Goal: Transaction & Acquisition: Download file/media

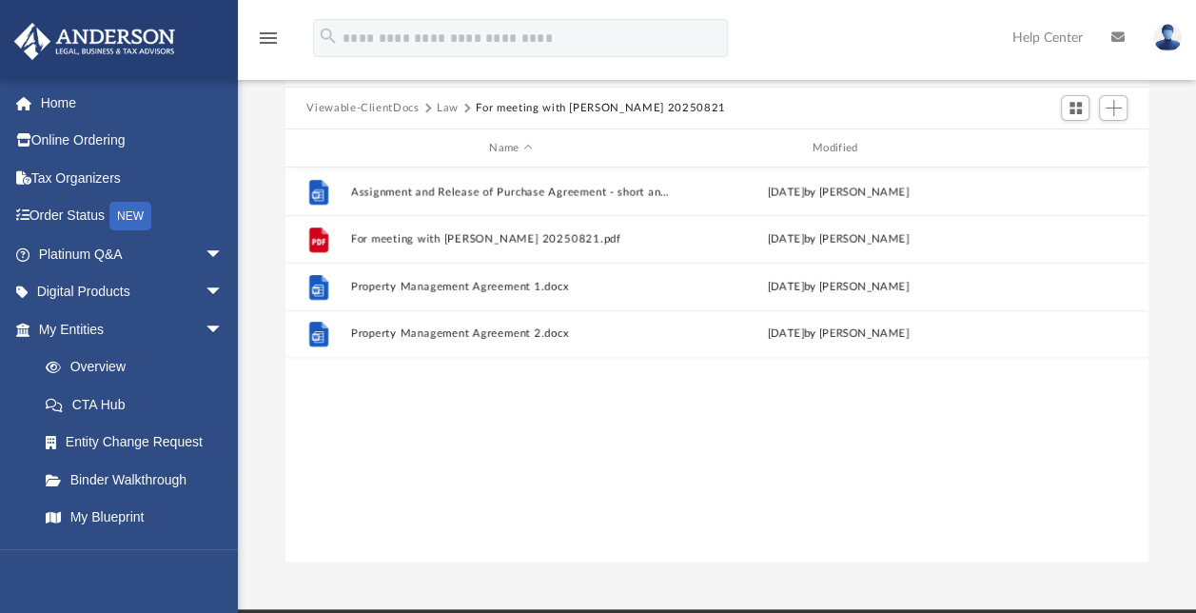
scroll to position [418, 847]
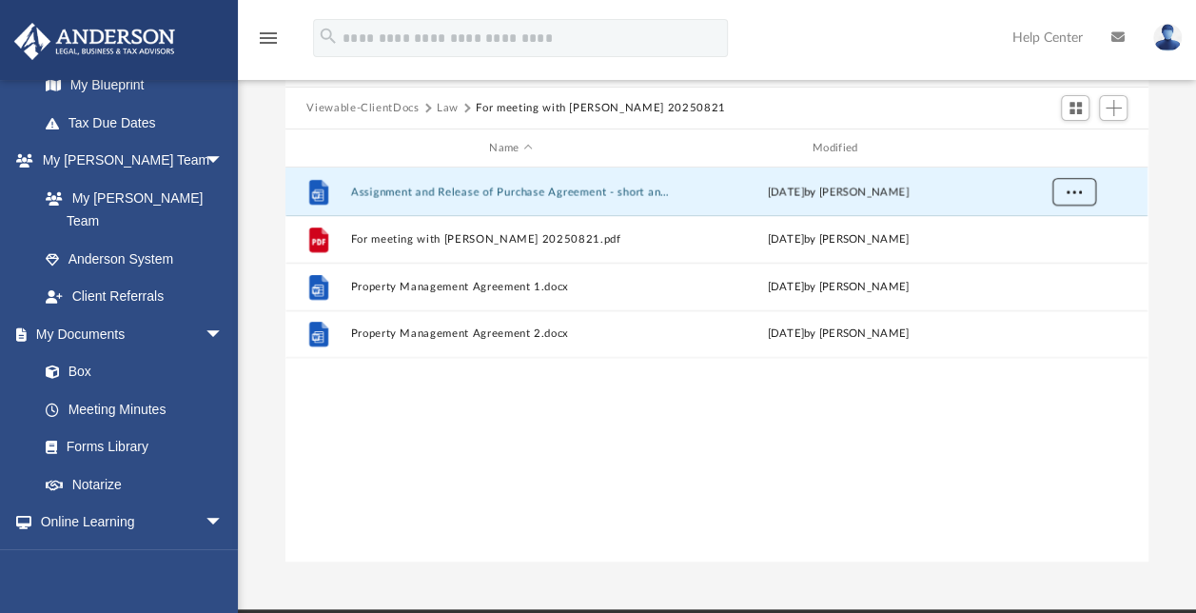
click at [1069, 194] on button "More options" at bounding box center [1074, 192] width 44 height 29
click at [1054, 255] on li "Download" at bounding box center [1056, 259] width 55 height 20
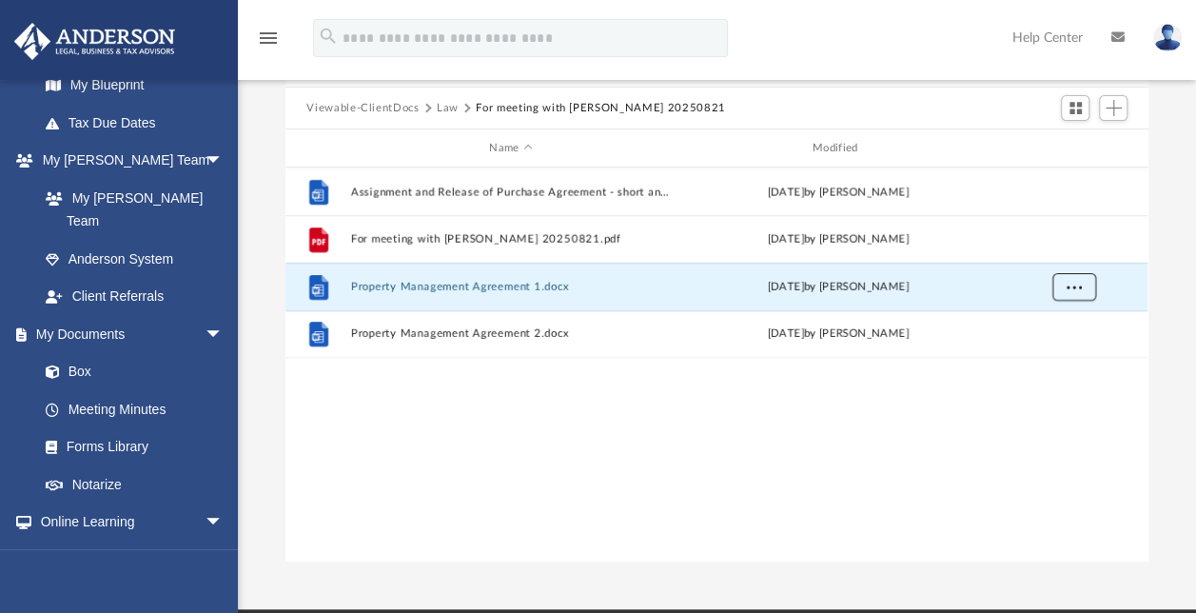
click at [1083, 282] on button "More options" at bounding box center [1074, 287] width 44 height 29
click at [1062, 351] on li "Download" at bounding box center [1056, 354] width 55 height 20
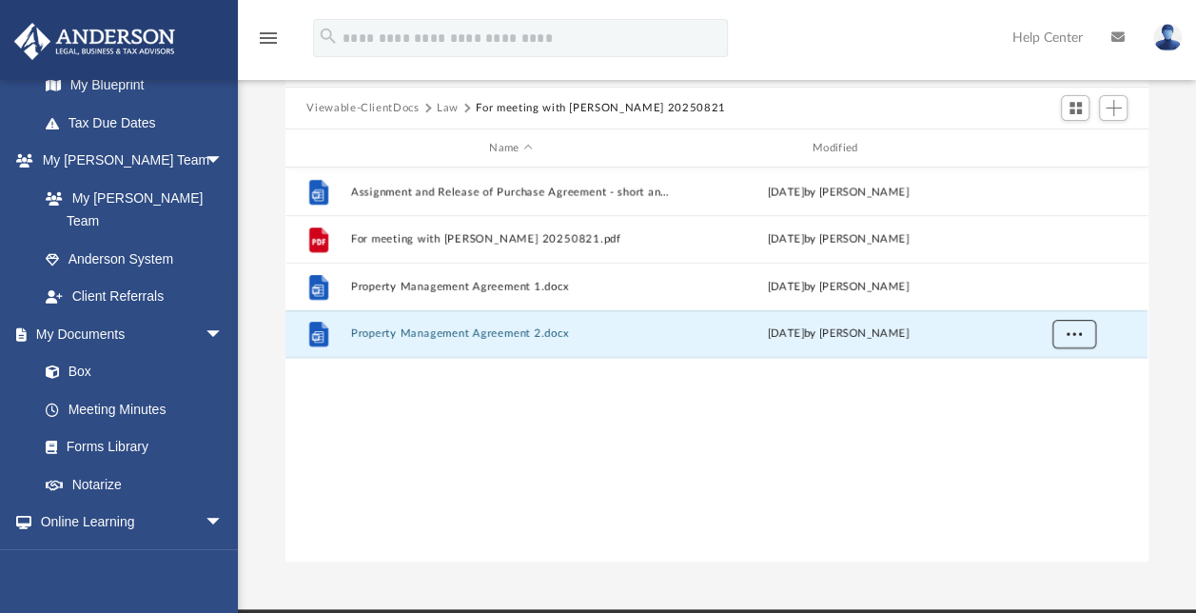
click at [1071, 338] on button "More options" at bounding box center [1074, 334] width 44 height 29
click at [1061, 403] on li "Download" at bounding box center [1056, 402] width 55 height 20
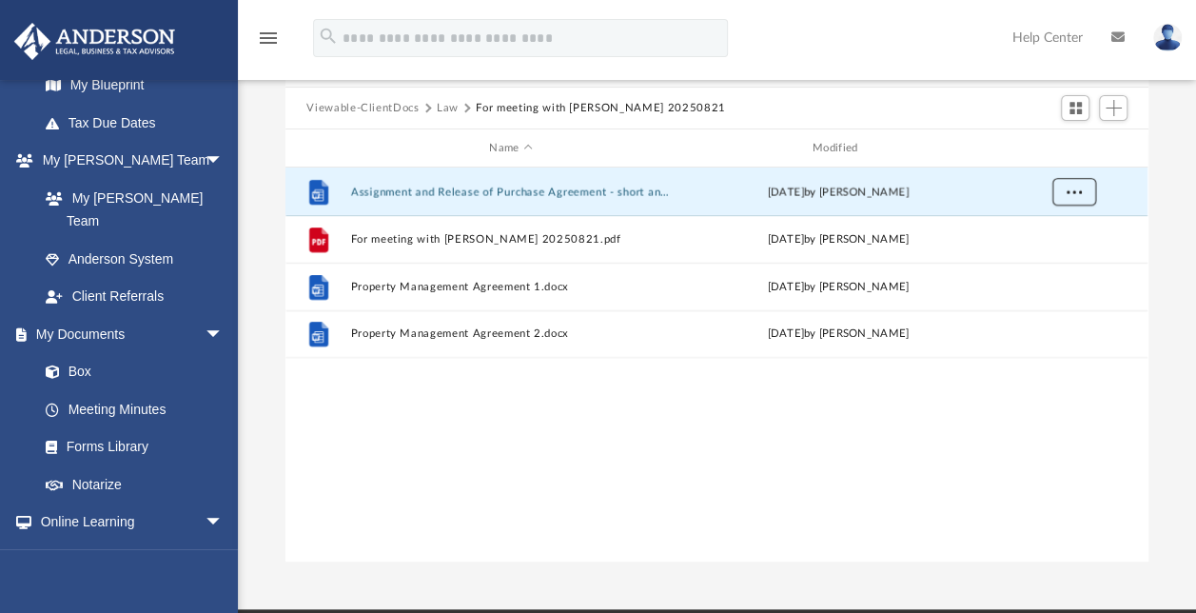
click at [1065, 200] on button "More options" at bounding box center [1074, 192] width 44 height 29
click at [1050, 259] on li "Download" at bounding box center [1056, 259] width 55 height 20
